Goal: Task Accomplishment & Management: Use online tool/utility

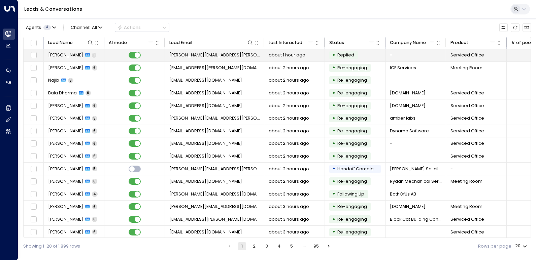
click at [73, 58] on td "[PERSON_NAME] 1" at bounding box center [74, 55] width 61 height 12
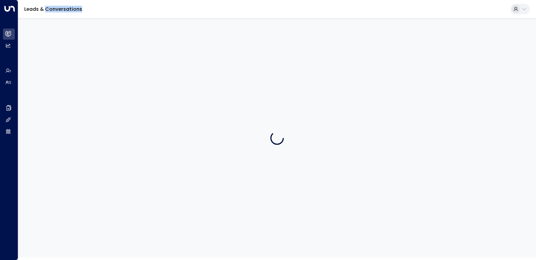
click at [73, 58] on div at bounding box center [277, 138] width 518 height 240
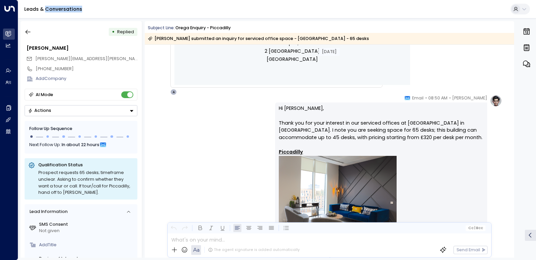
scroll to position [457, 0]
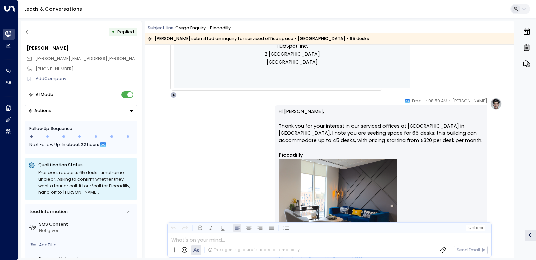
click at [123, 89] on div "AI Mode" at bounding box center [81, 95] width 113 height 12
